Goal: Transaction & Acquisition: Purchase product/service

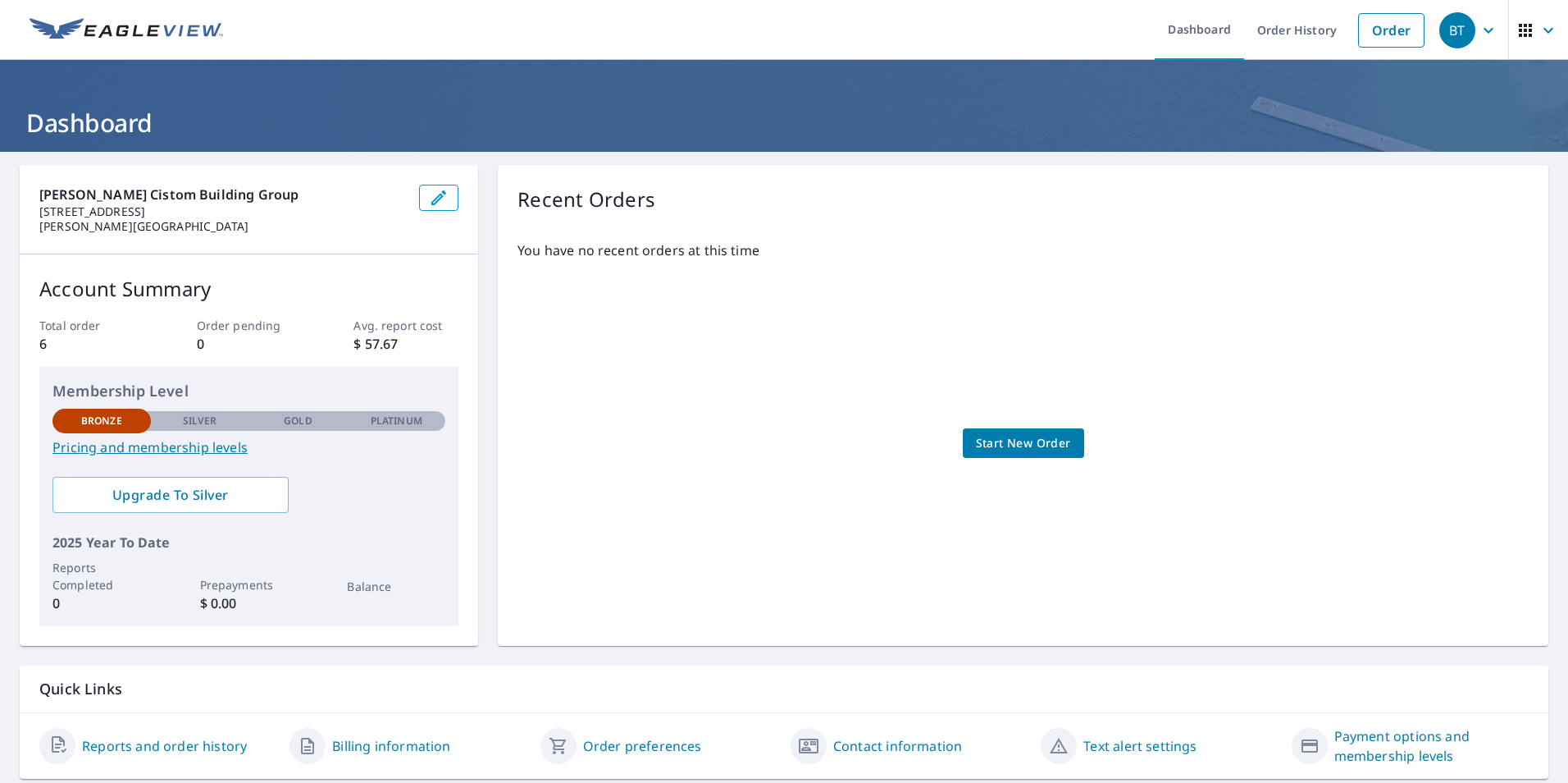
click at [1009, 438] on span "Start New Order" at bounding box center [1024, 444] width 95 height 21
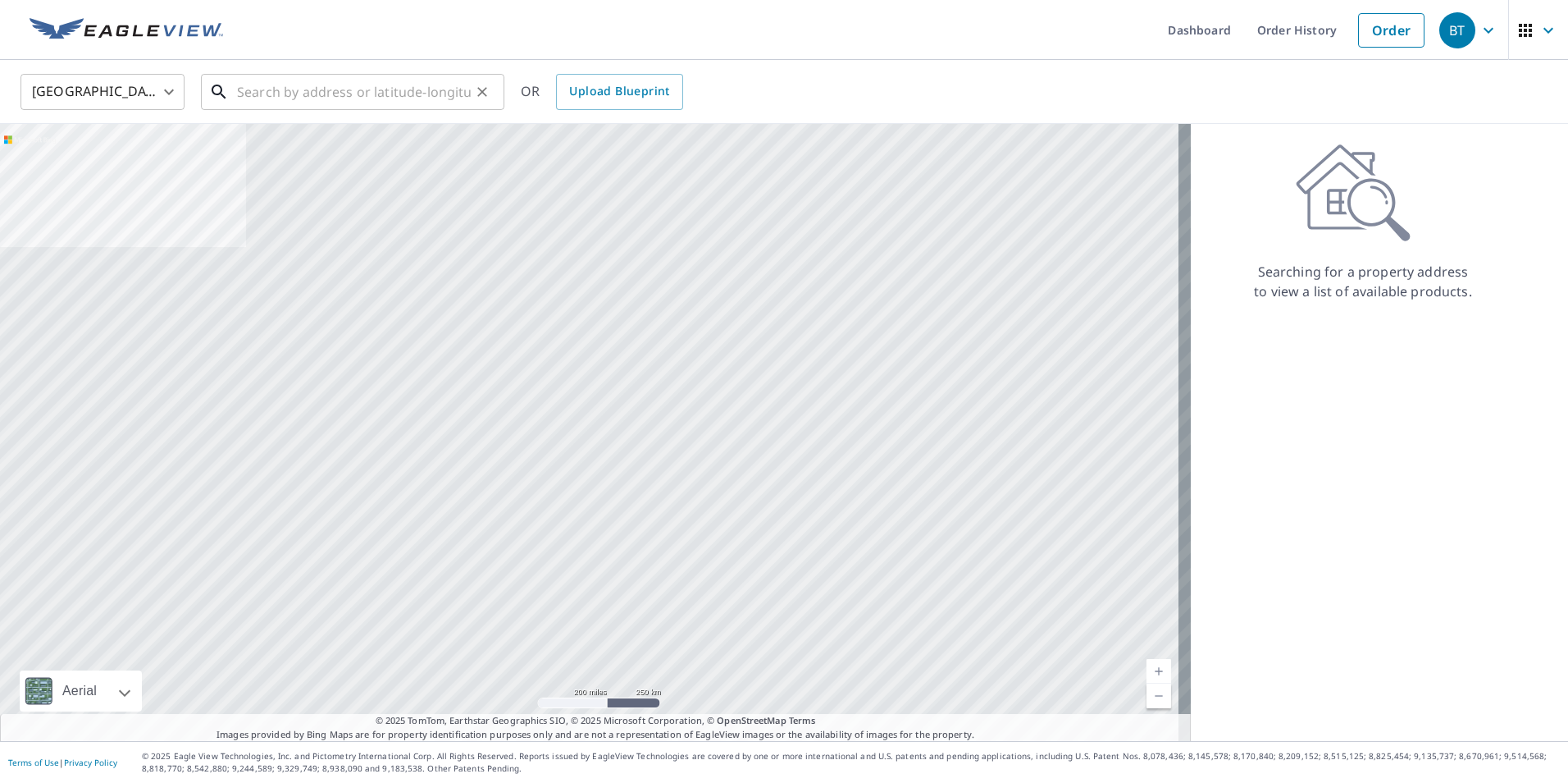
click at [347, 103] on input "text" at bounding box center [354, 92] width 233 height 46
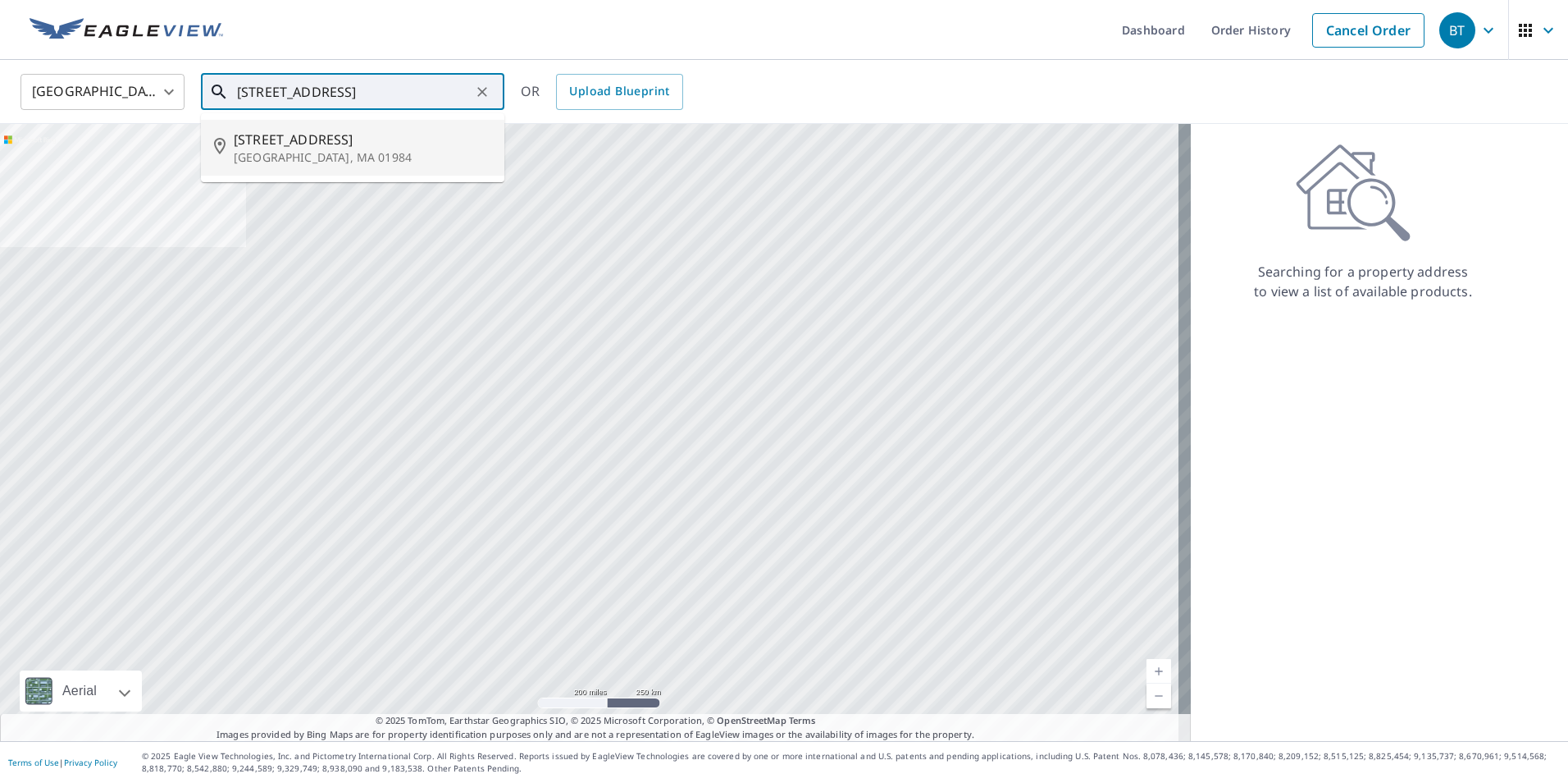
click at [308, 148] on span "[STREET_ADDRESS]" at bounding box center [361, 140] width 257 height 20
type input "[STREET_ADDRESS]"
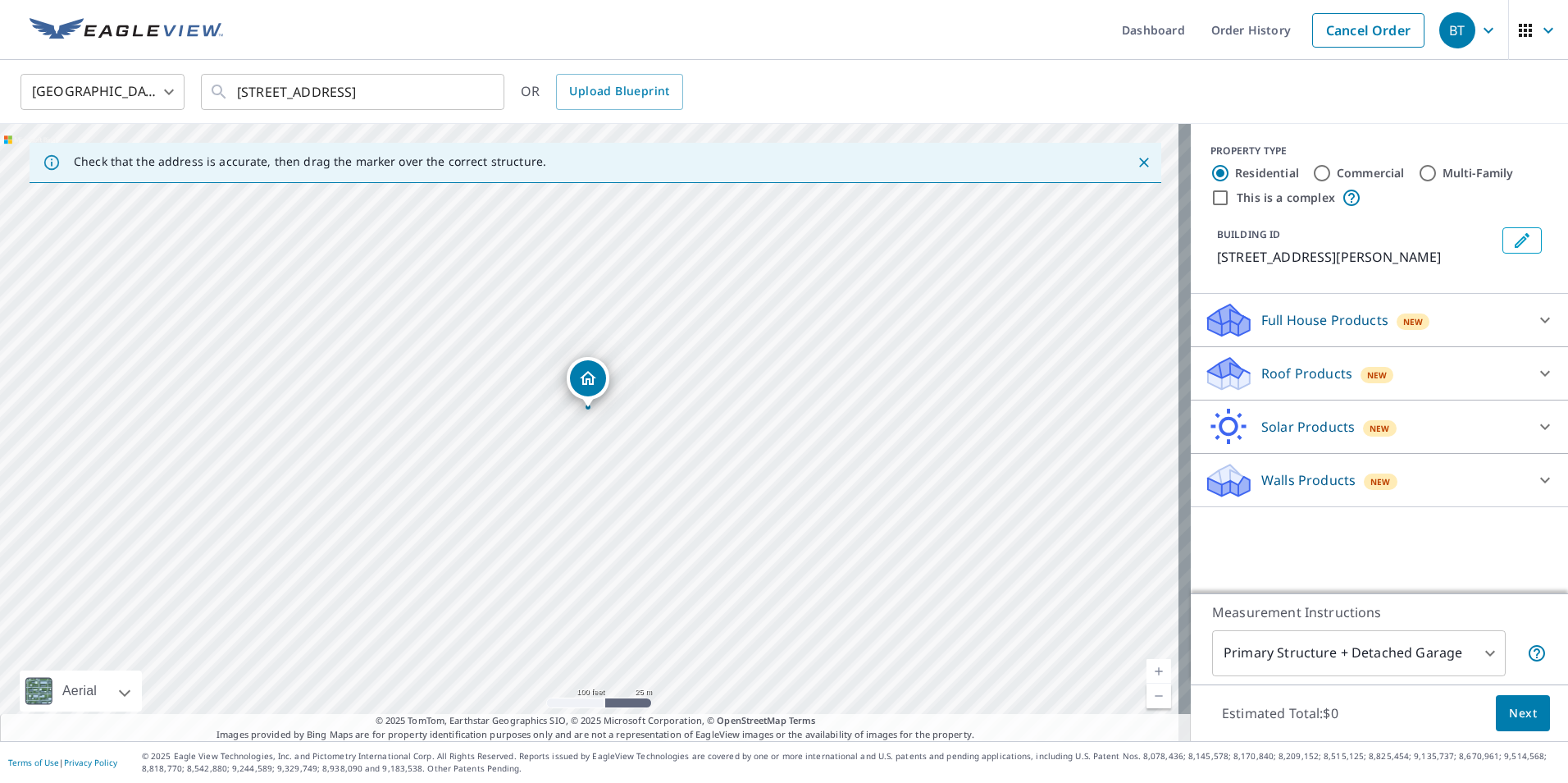
drag, startPoint x: 631, startPoint y: 406, endPoint x: 670, endPoint y: 296, distance: 116.7
click at [670, 296] on div "[STREET_ADDRESS]" at bounding box center [595, 433] width 1190 height 617
drag, startPoint x: 593, startPoint y: 458, endPoint x: 711, endPoint y: 276, distance: 216.9
click at [711, 276] on div "[STREET_ADDRESS]" at bounding box center [595, 433] width 1190 height 617
click at [1139, 162] on icon "Close" at bounding box center [1144, 162] width 9 height 9
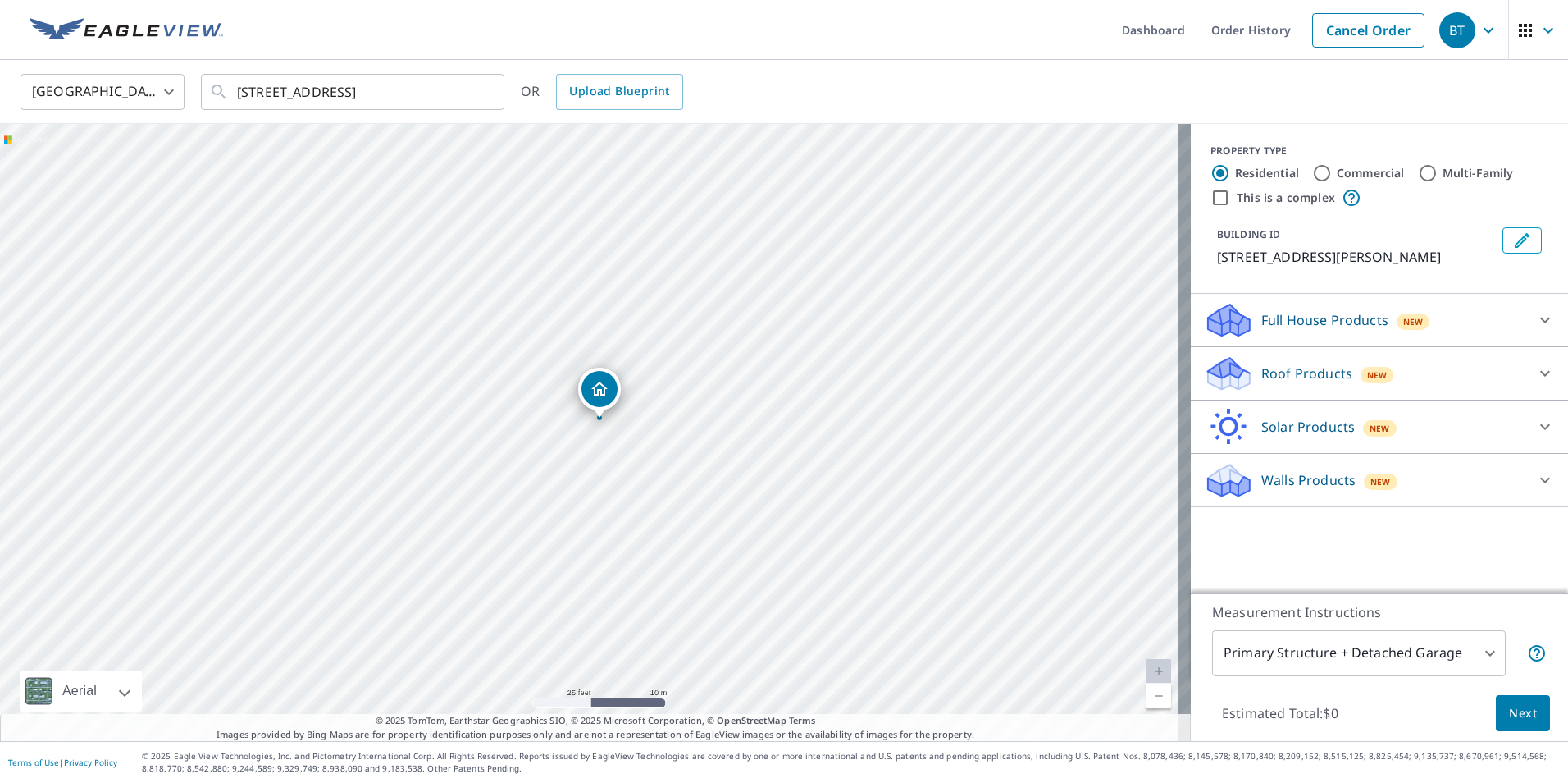
drag, startPoint x: 584, startPoint y: 397, endPoint x: 595, endPoint y: 384, distance: 17.0
click at [676, 449] on div "[STREET_ADDRESS]" at bounding box center [595, 433] width 1190 height 617
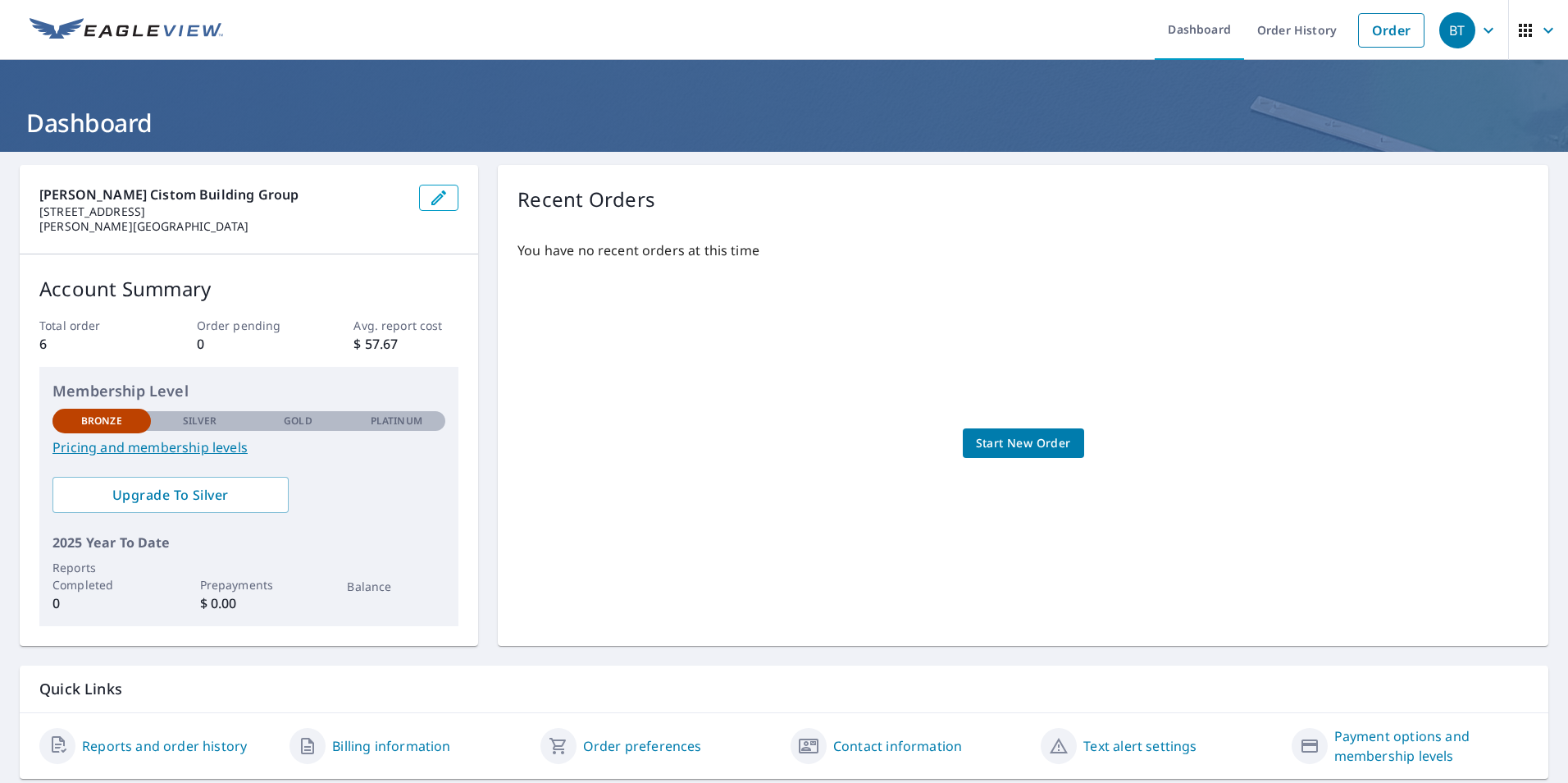
click at [1042, 441] on span "Start New Order" at bounding box center [1024, 444] width 95 height 21
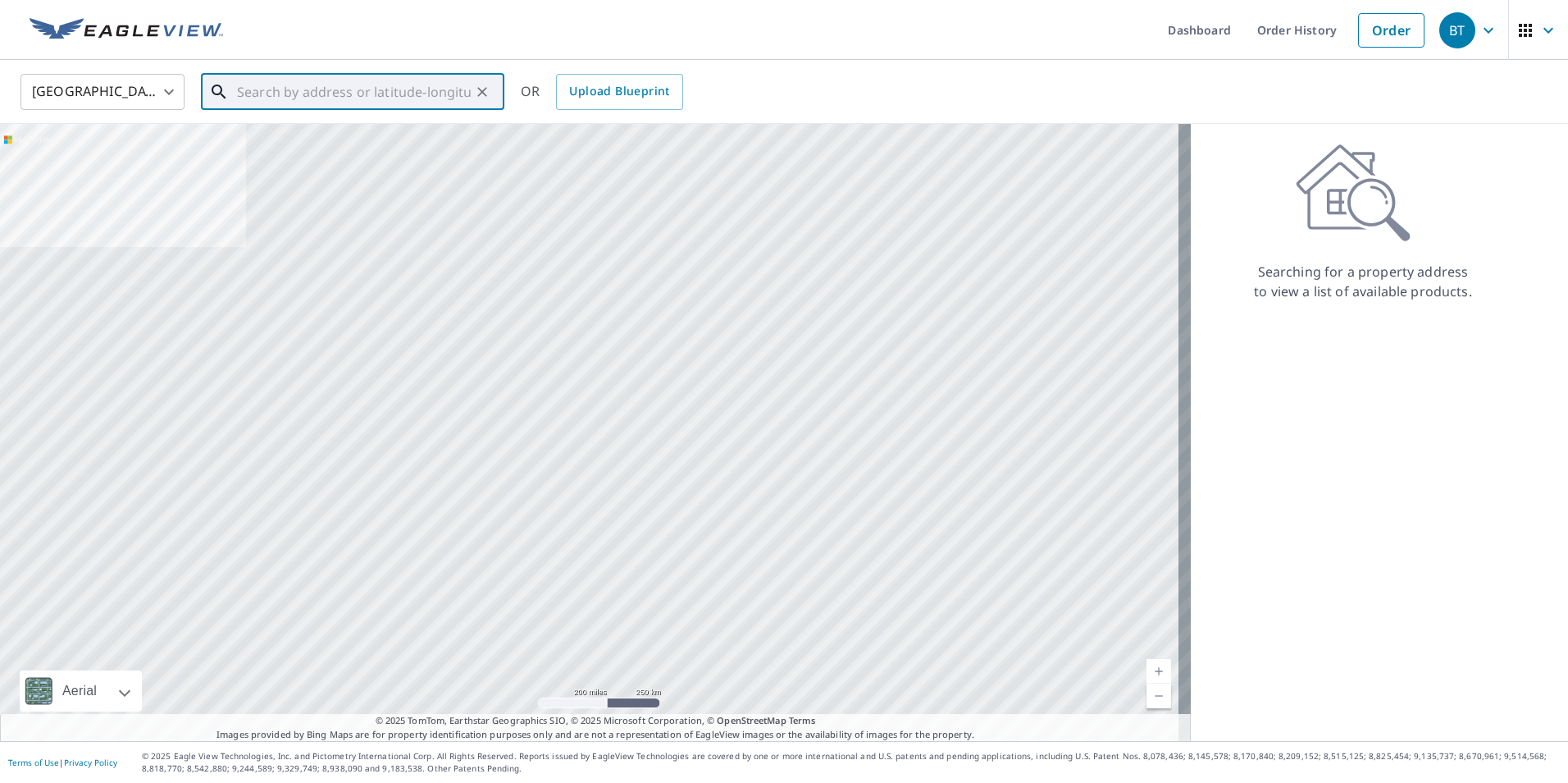
click at [277, 83] on input "text" at bounding box center [354, 92] width 233 height 46
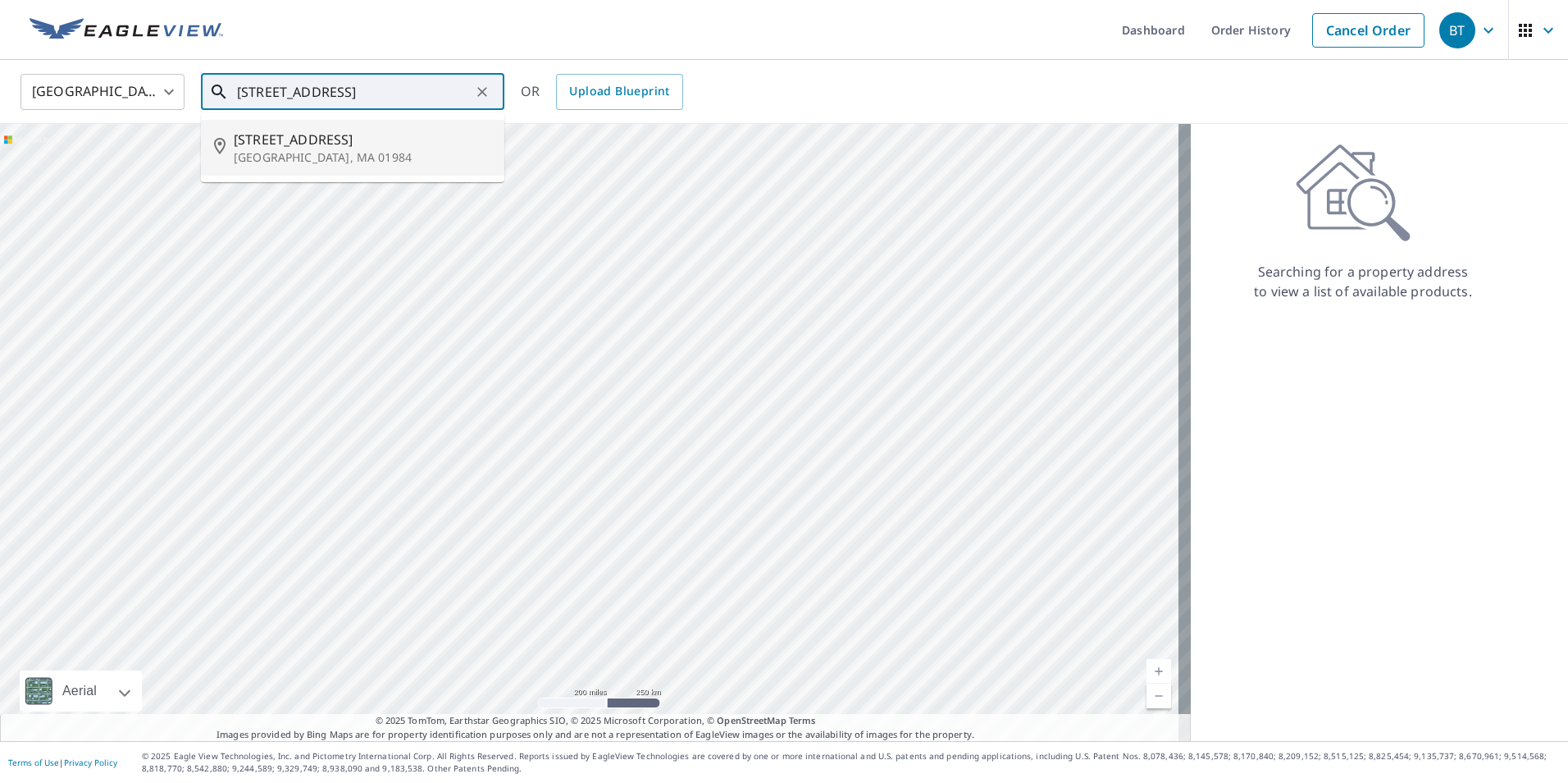
click at [251, 150] on p "[GEOGRAPHIC_DATA], MA 01984" at bounding box center [361, 157] width 257 height 16
type input "[STREET_ADDRESS]"
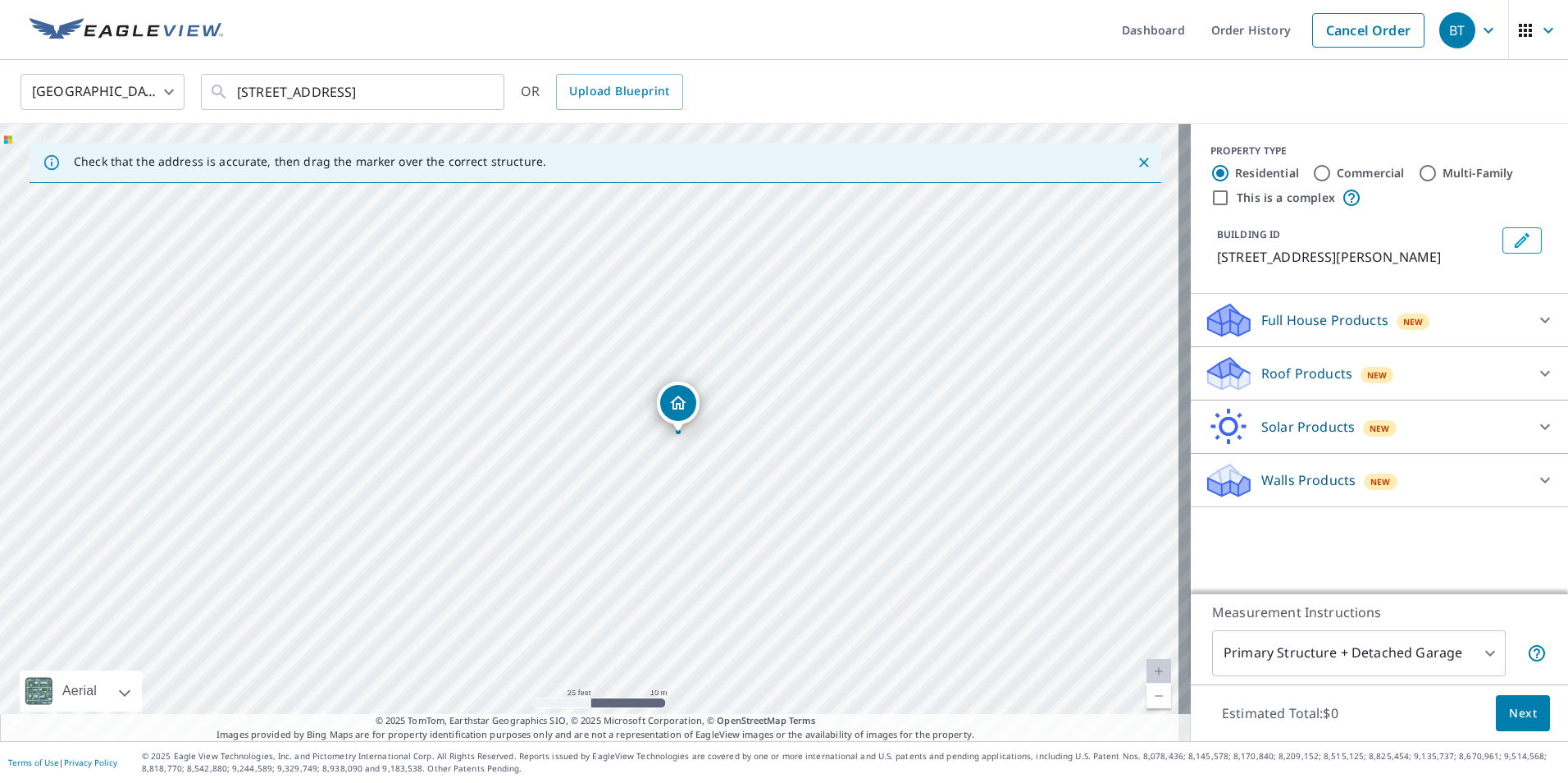
drag, startPoint x: 558, startPoint y: 452, endPoint x: 804, endPoint y: 363, distance: 261.6
click at [804, 363] on div "[STREET_ADDRESS]" at bounding box center [595, 433] width 1190 height 617
drag, startPoint x: 679, startPoint y: 401, endPoint x: 689, endPoint y: 406, distance: 11.2
click at [497, 350] on div "[STREET_ADDRESS]" at bounding box center [595, 433] width 1190 height 617
click at [1536, 325] on icon at bounding box center [1545, 320] width 20 height 20
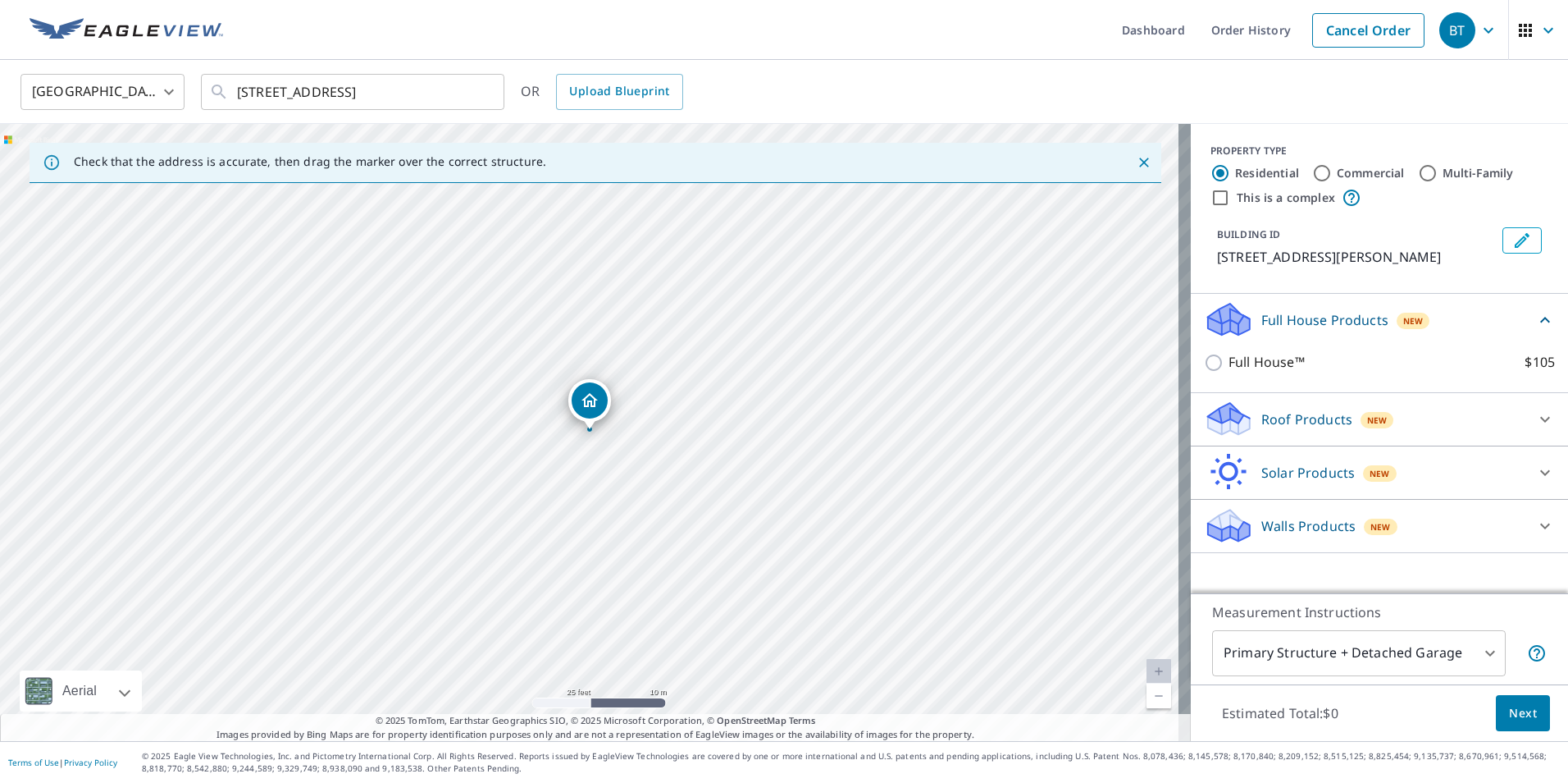
click at [1536, 317] on icon at bounding box center [1545, 320] width 20 height 20
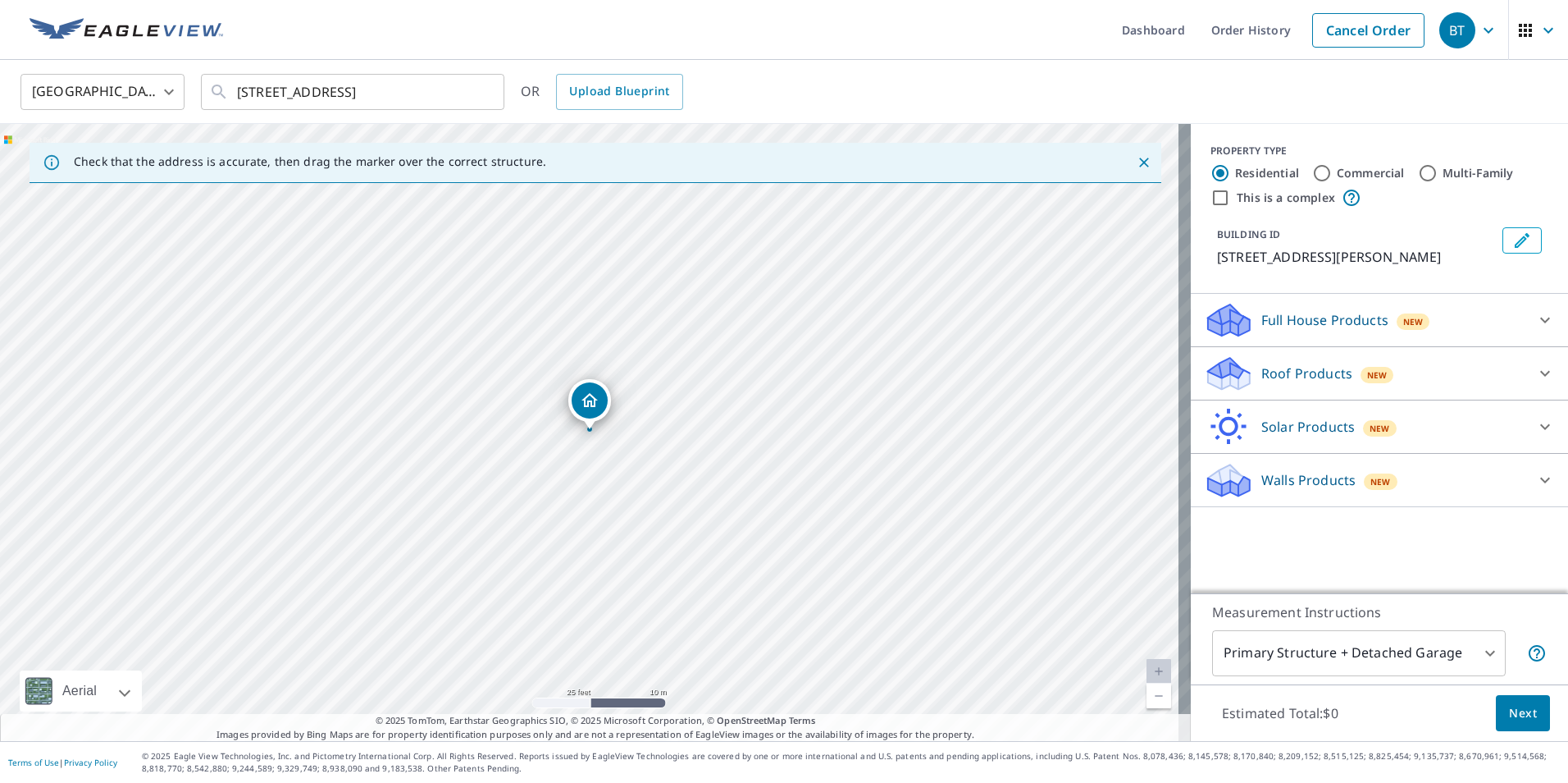
click at [1536, 369] on icon at bounding box center [1545, 373] width 20 height 20
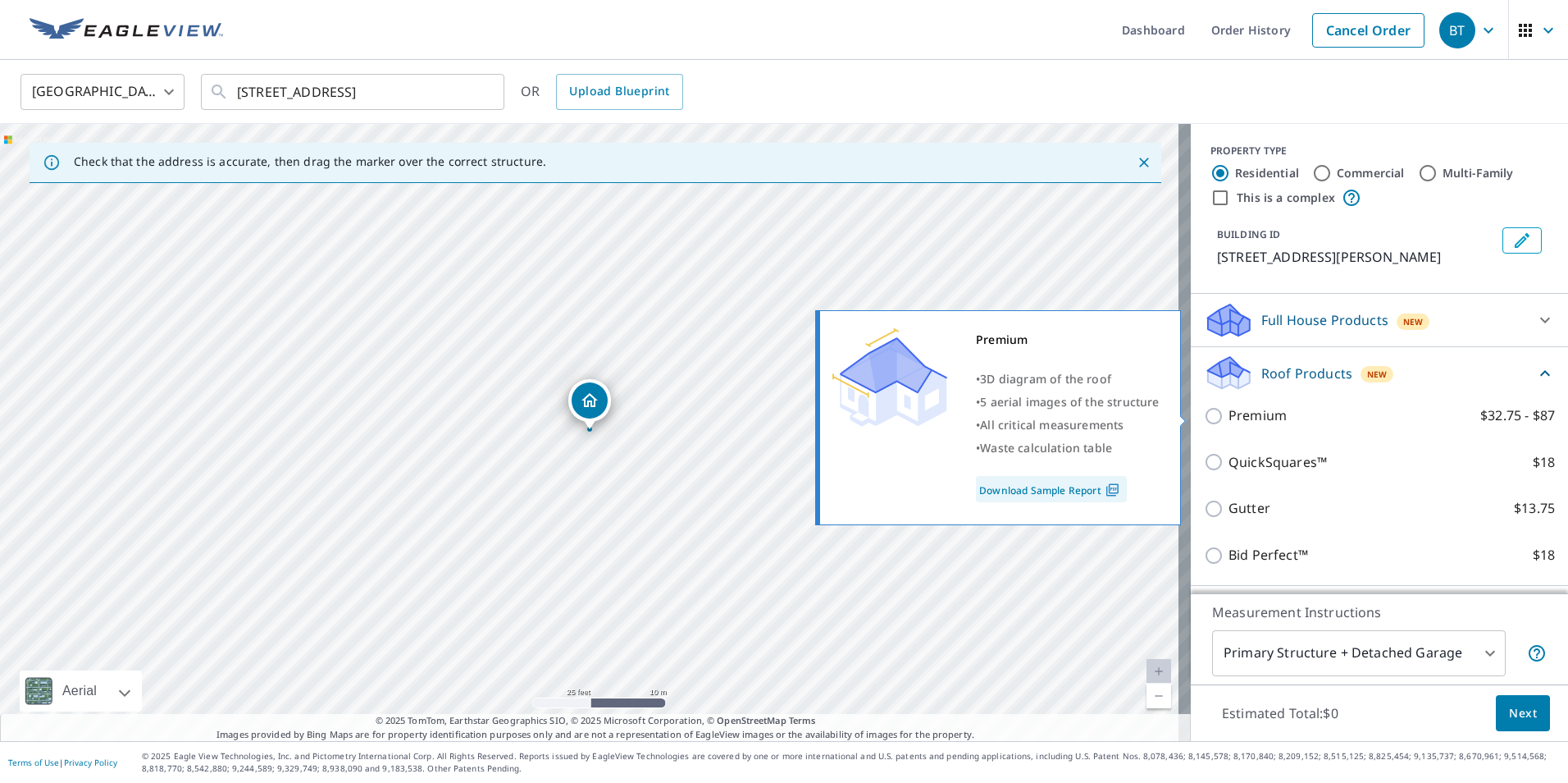
click at [1204, 415] on input "Premium $32.75 - $87" at bounding box center [1216, 416] width 25 height 20
checkbox input "true"
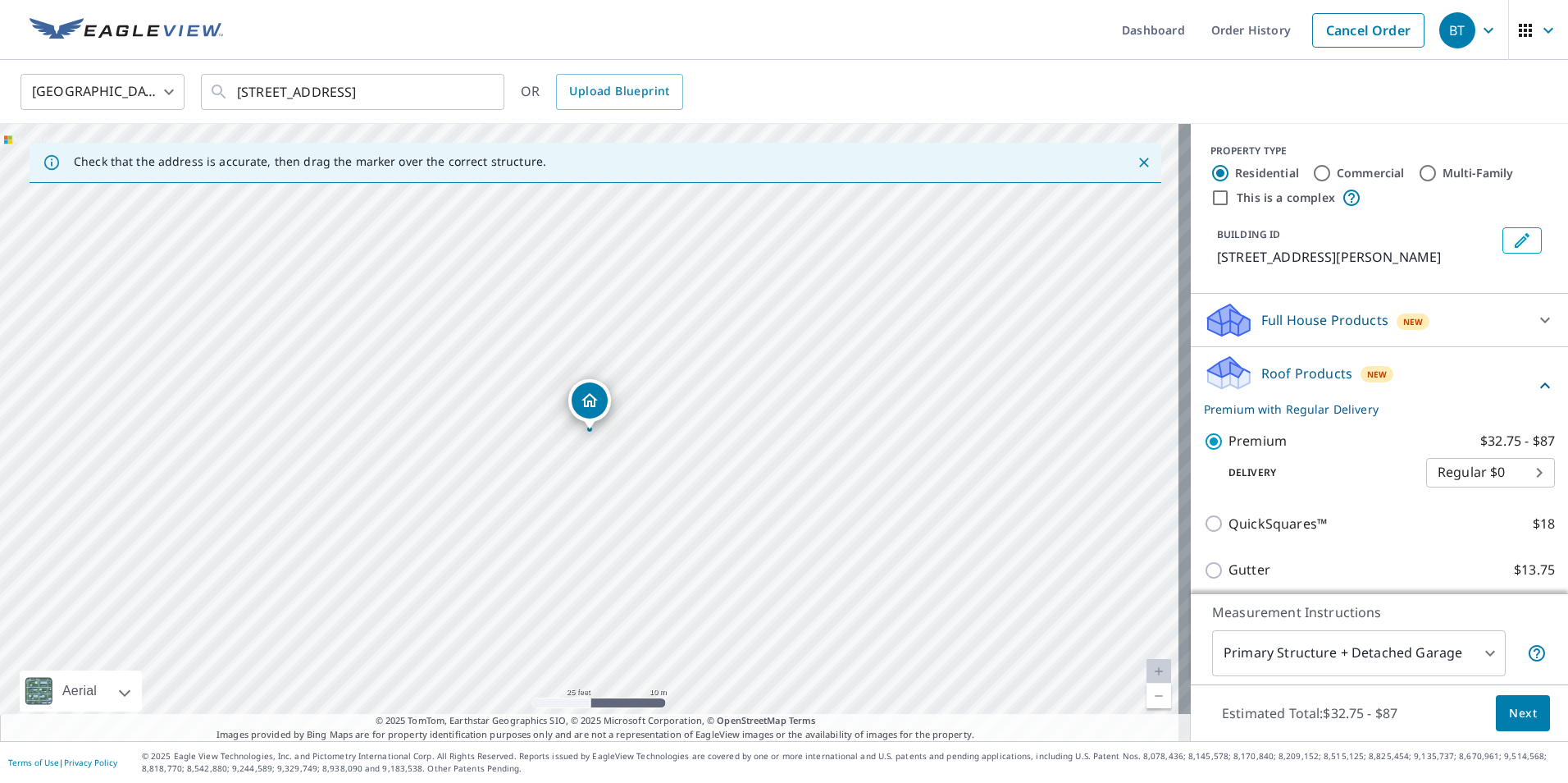
click at [1512, 712] on span "Next" at bounding box center [1522, 714] width 28 height 21
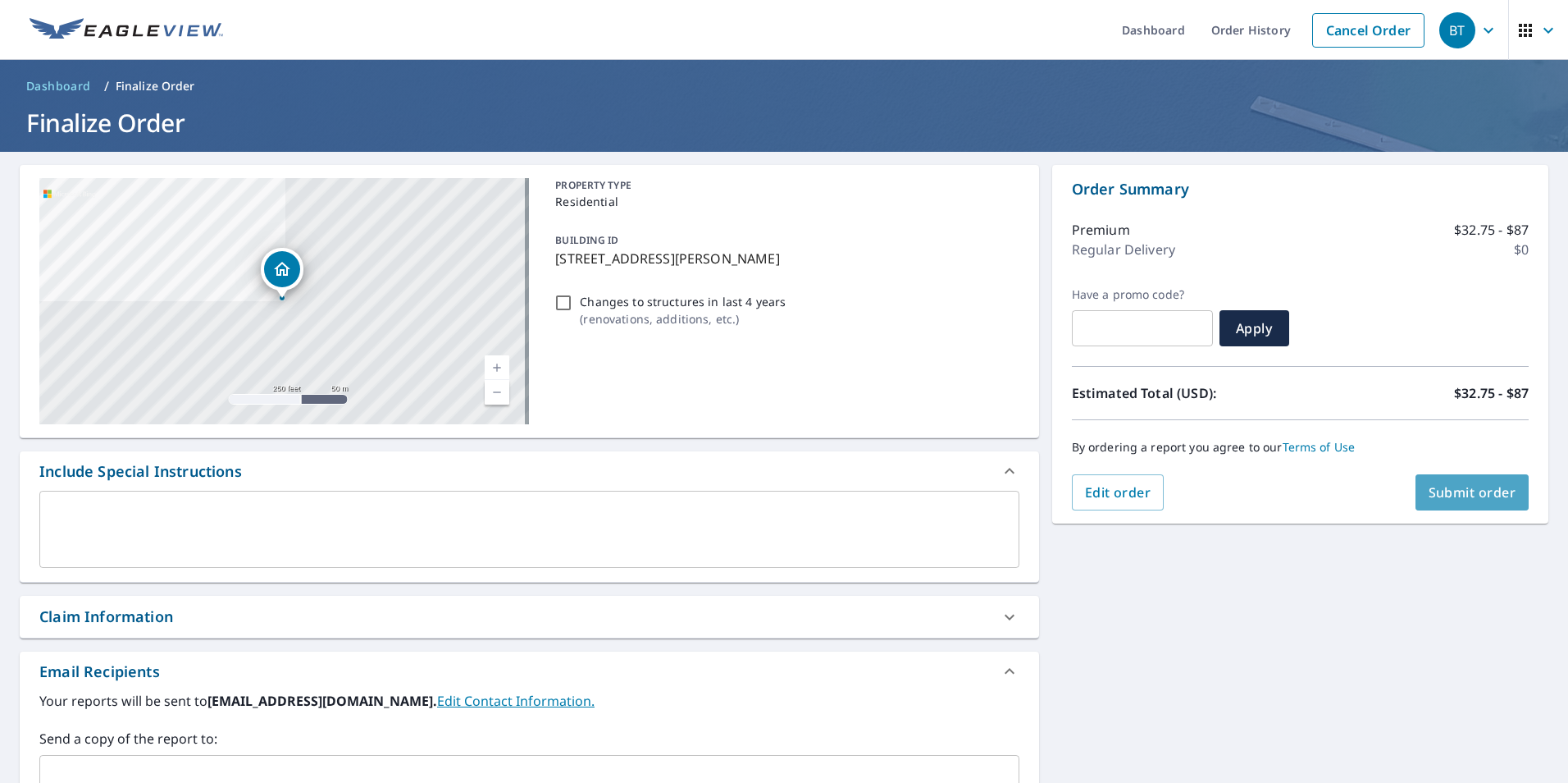
click at [1468, 494] on span "Submit order" at bounding box center [1472, 492] width 88 height 18
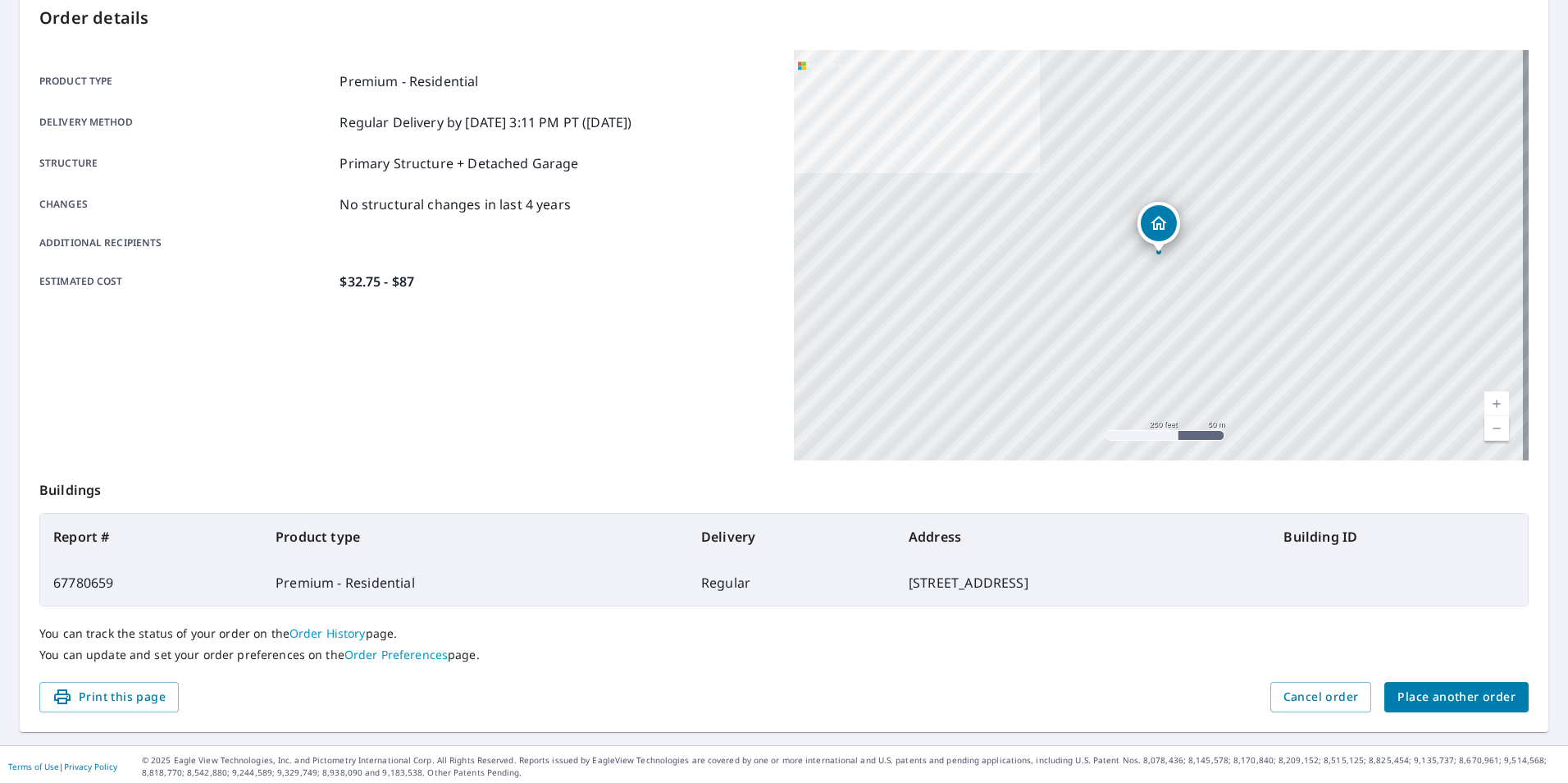
scroll to position [183, 0]
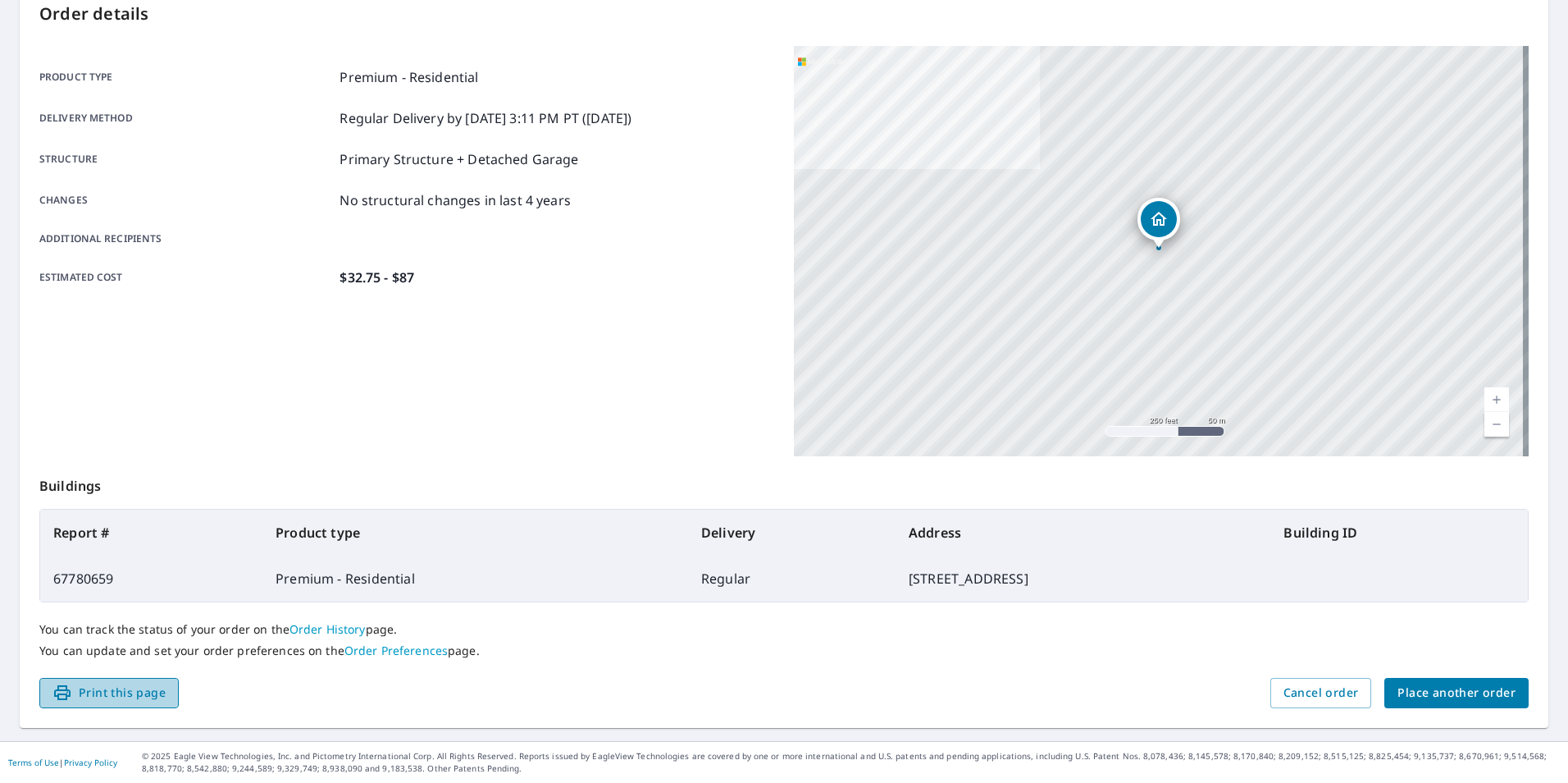
click at [111, 698] on span "Print this page" at bounding box center [108, 693] width 113 height 21
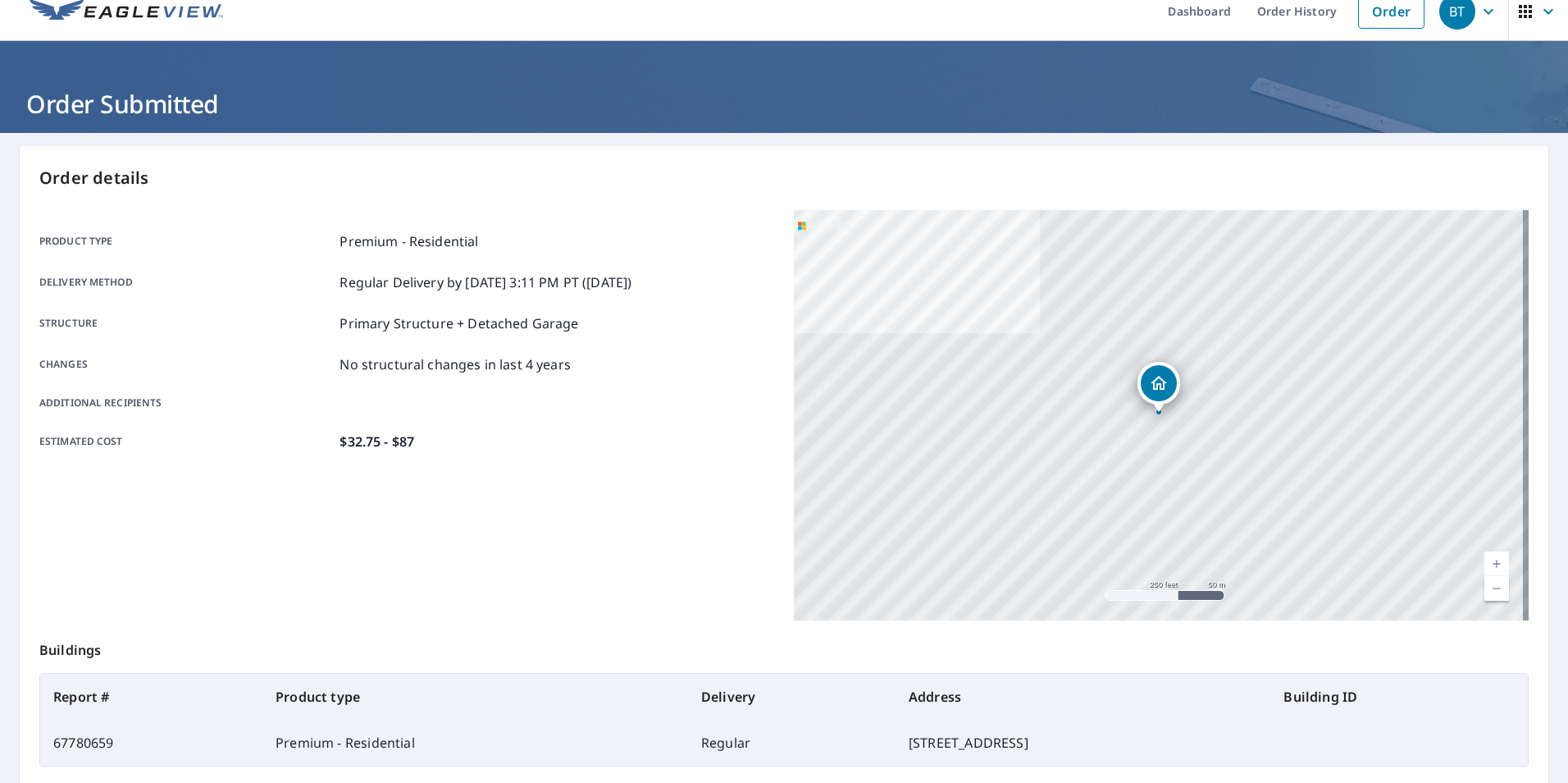
scroll to position [0, 0]
